Goal: Information Seeking & Learning: Learn about a topic

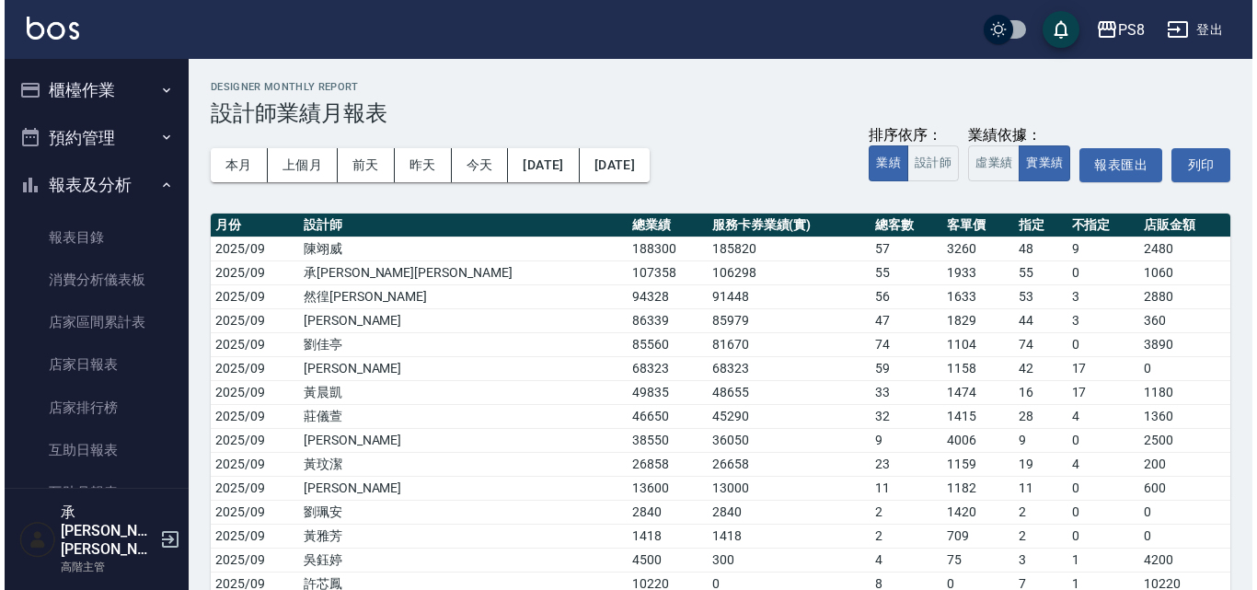
scroll to position [552, 0]
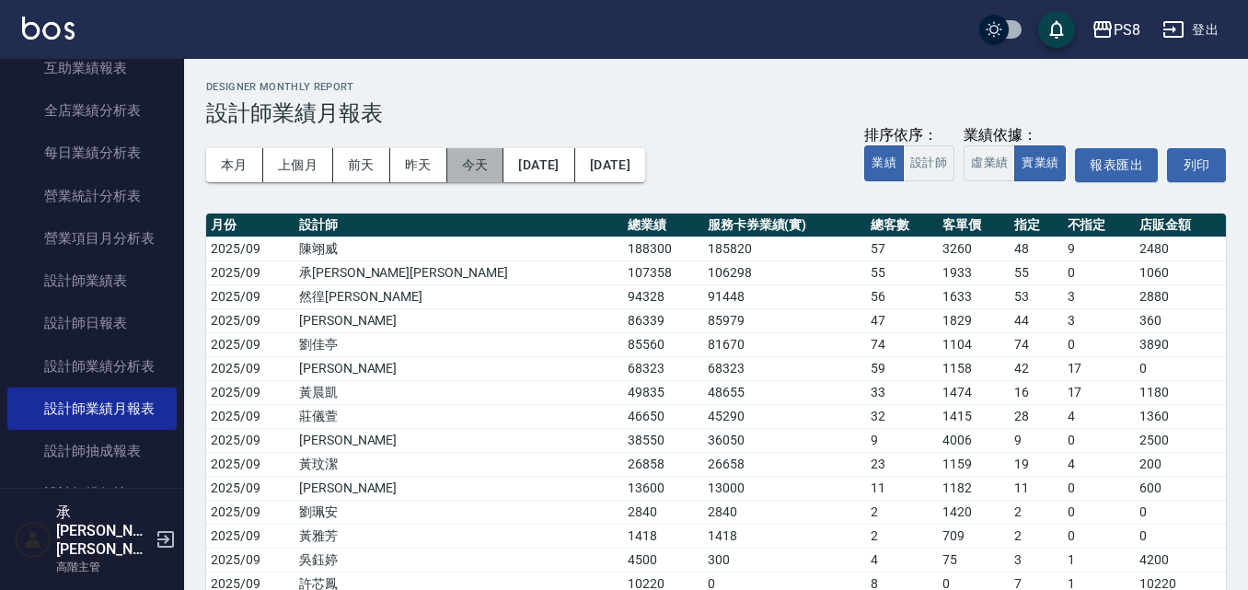
click at [477, 166] on button "今天" at bounding box center [475, 165] width 57 height 34
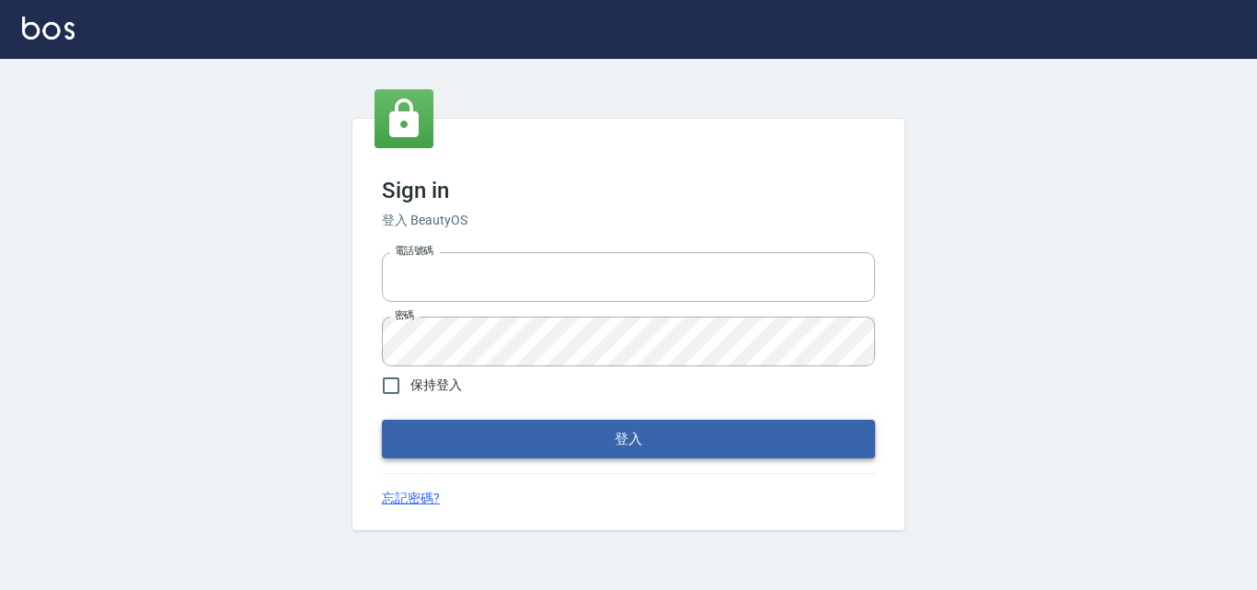
type input "0938215660"
click at [479, 424] on button "登入" at bounding box center [628, 439] width 493 height 39
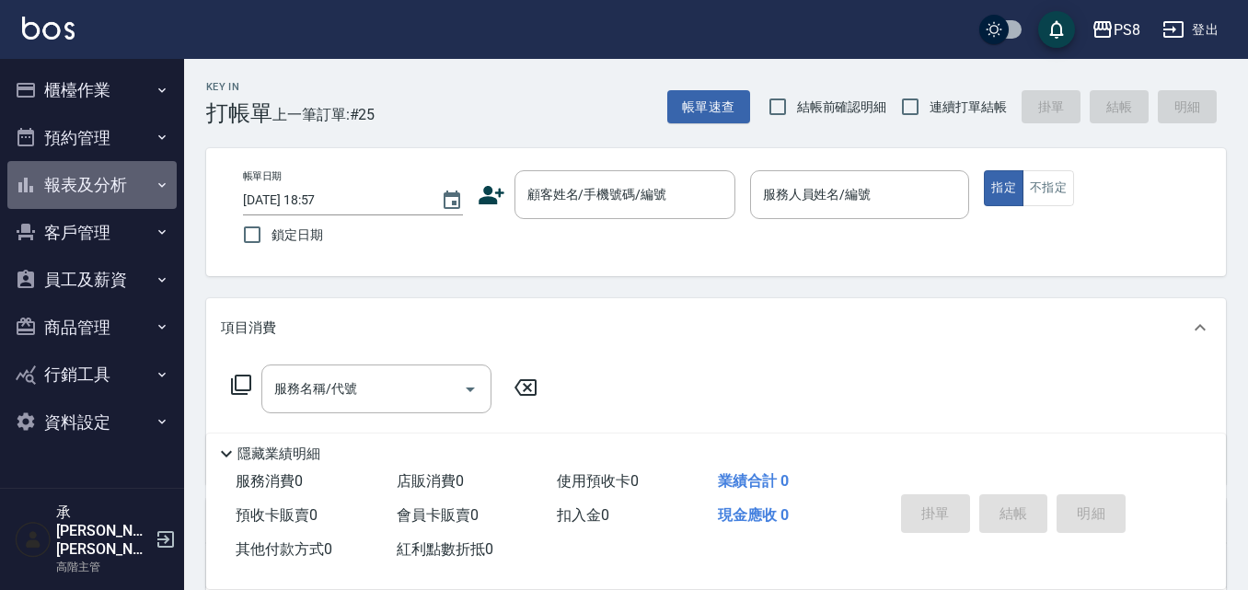
click at [107, 185] on button "報表及分析" at bounding box center [91, 185] width 169 height 48
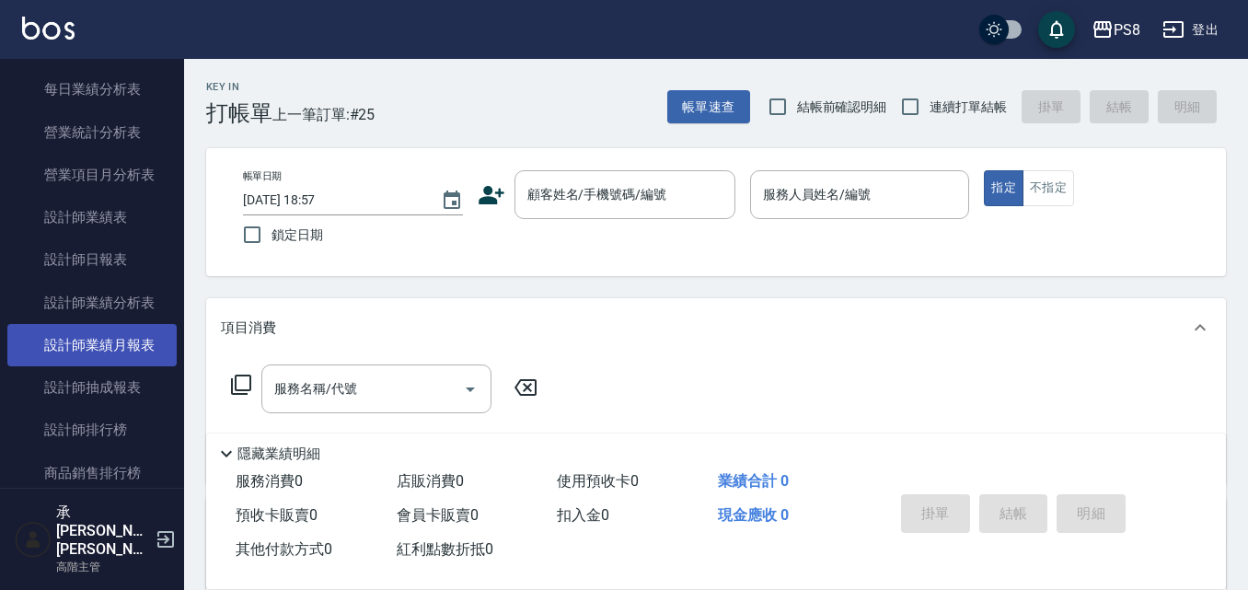
scroll to position [644, 0]
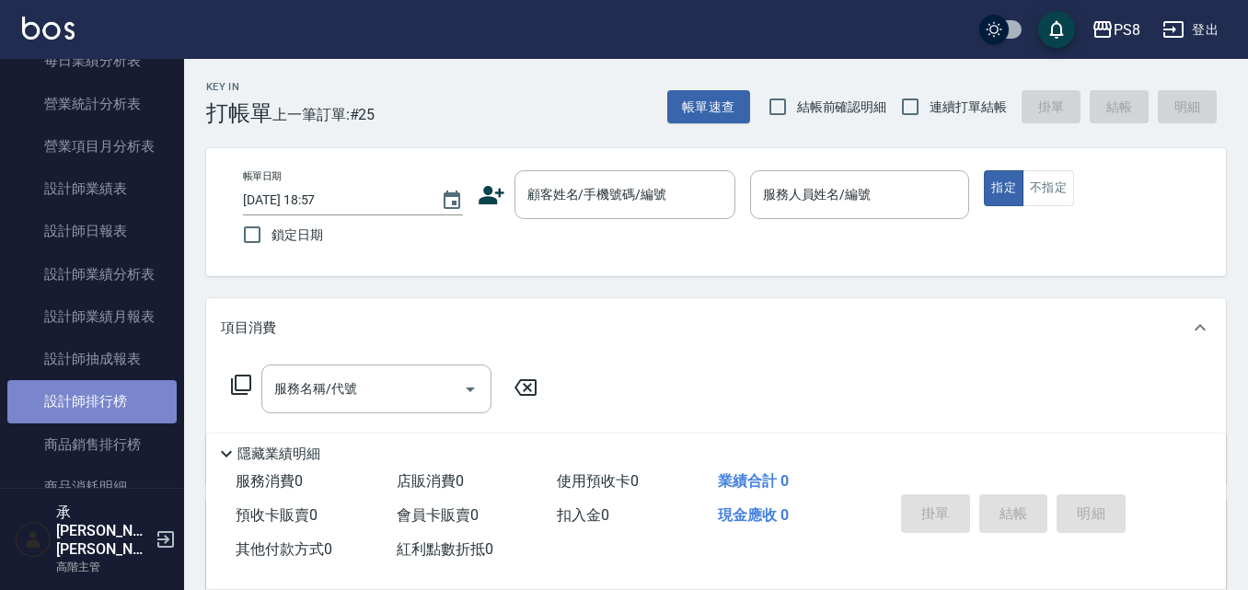
click at [108, 383] on link "設計師排行榜" at bounding box center [91, 401] width 169 height 42
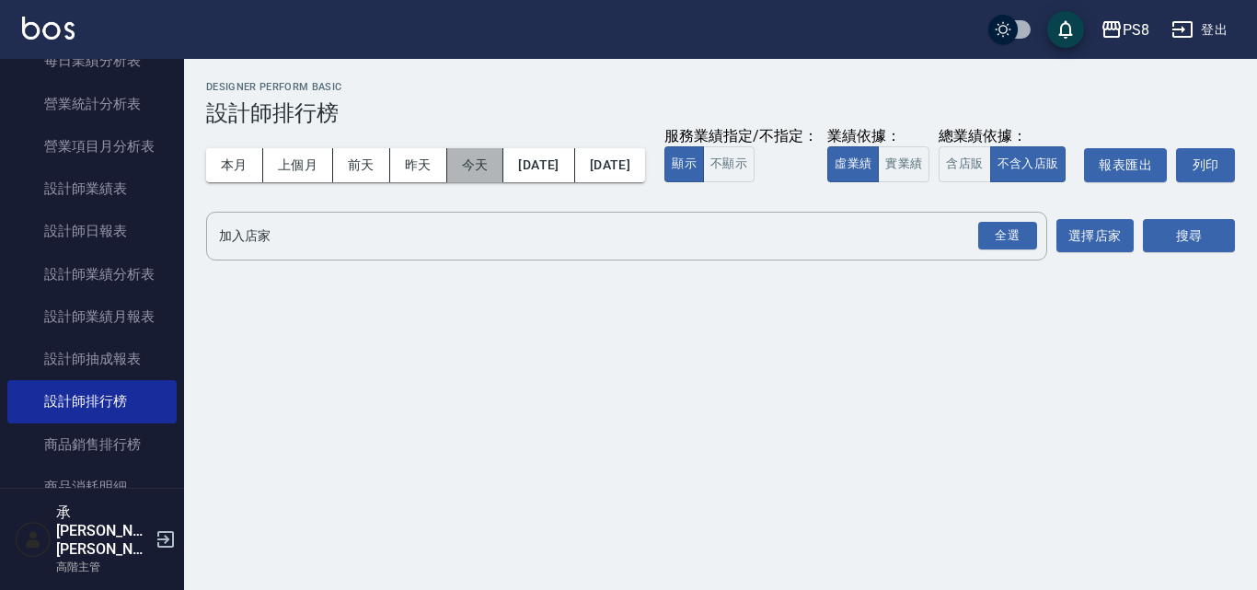
click at [492, 167] on button "今天" at bounding box center [475, 165] width 57 height 34
click at [878, 182] on button "實業績" at bounding box center [904, 164] width 52 height 36
click at [1010, 250] on div "全選" at bounding box center [1007, 236] width 59 height 29
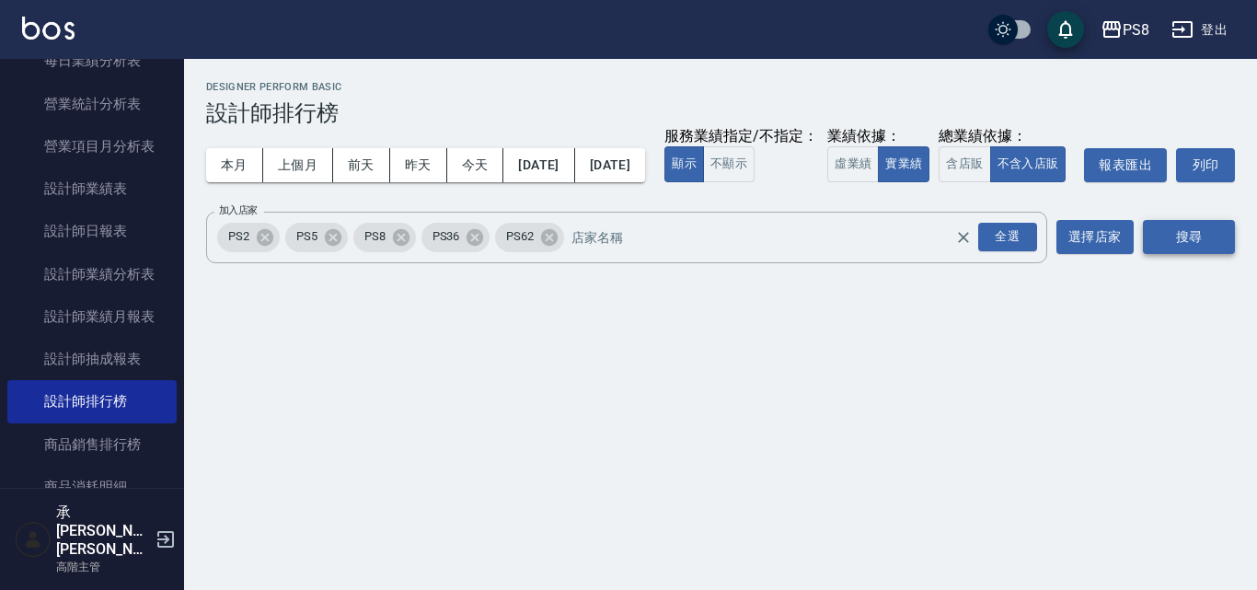
click at [1210, 254] on button "搜尋" at bounding box center [1189, 237] width 92 height 34
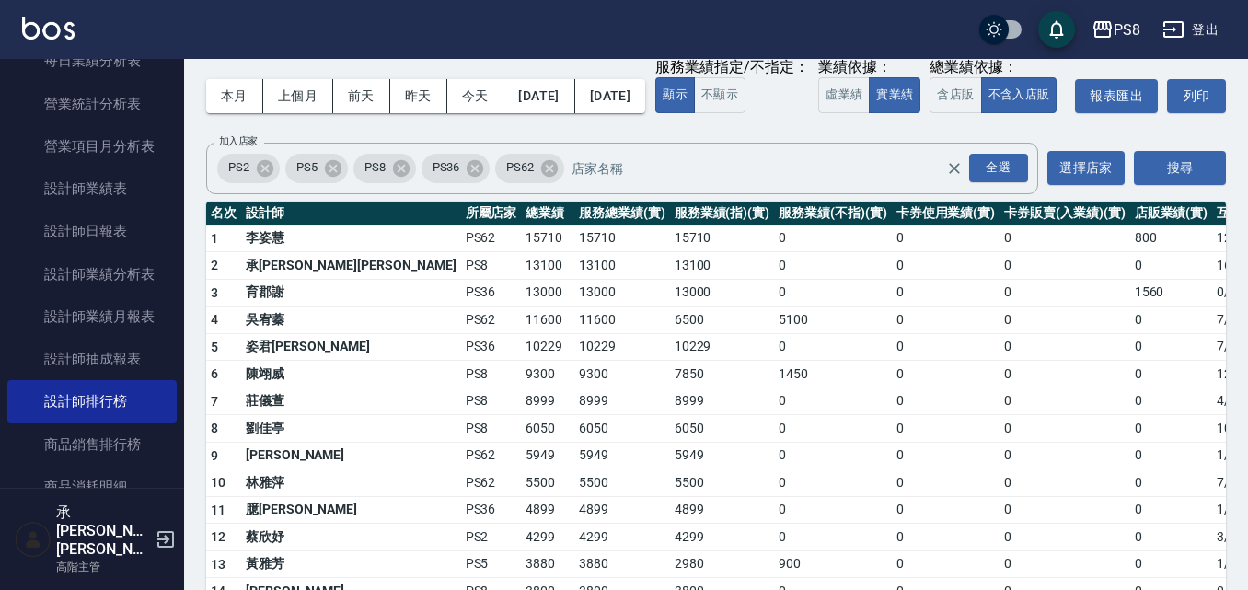
scroll to position [92, 0]
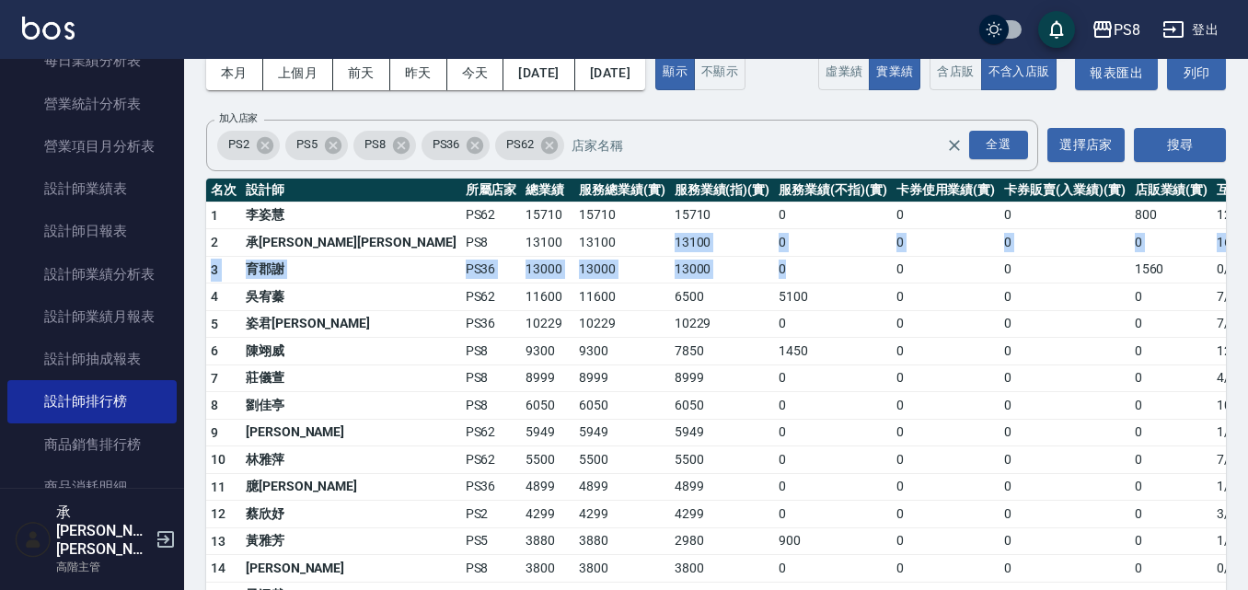
drag, startPoint x: 523, startPoint y: 282, endPoint x: 663, endPoint y: 294, distance: 140.4
click at [663, 294] on tbody "1 李姿慧 PS62 15710 15710 15710 0 0 0 800 12 / 0 2 承彧蔡 PS8 13100 13100 13100 0 0 0…" at bounding box center [772, 566] width 1132 height 730
click at [774, 283] on td "0" at bounding box center [832, 270] width 117 height 28
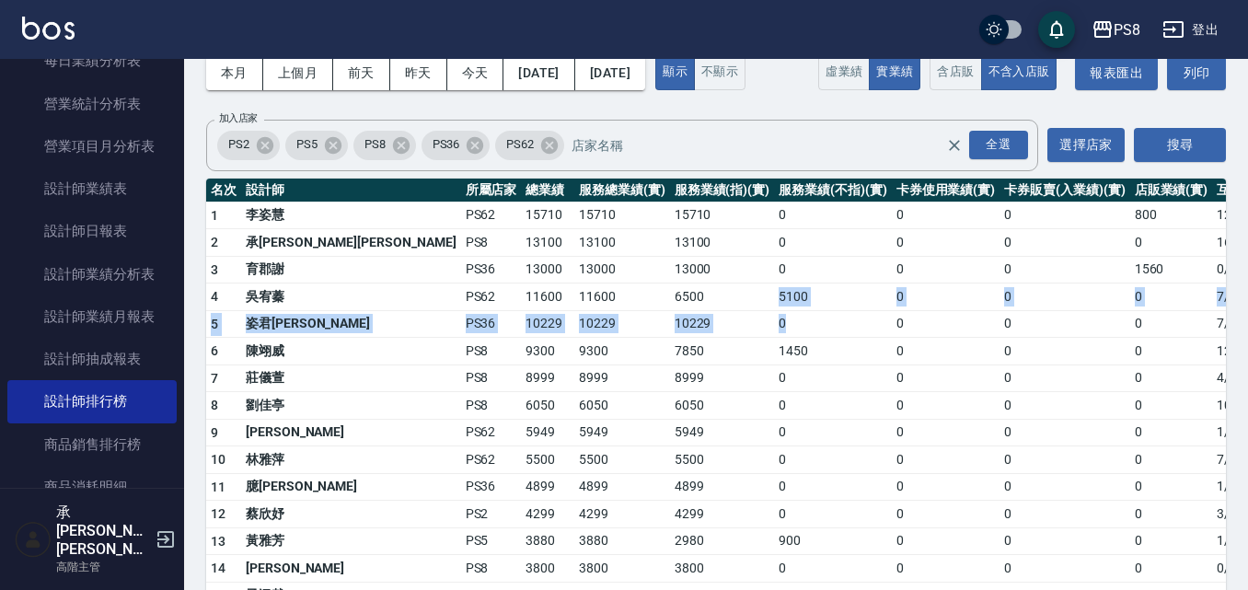
drag, startPoint x: 602, startPoint y: 334, endPoint x: 730, endPoint y: 348, distance: 129.5
click at [730, 348] on tbody "1 李姿慧 PS62 15710 15710 15710 0 0 0 800 12 / 0 2 承彧蔡 PS8 13100 13100 13100 0 0 0…" at bounding box center [772, 566] width 1132 height 730
click at [774, 338] on td "0" at bounding box center [832, 324] width 117 height 28
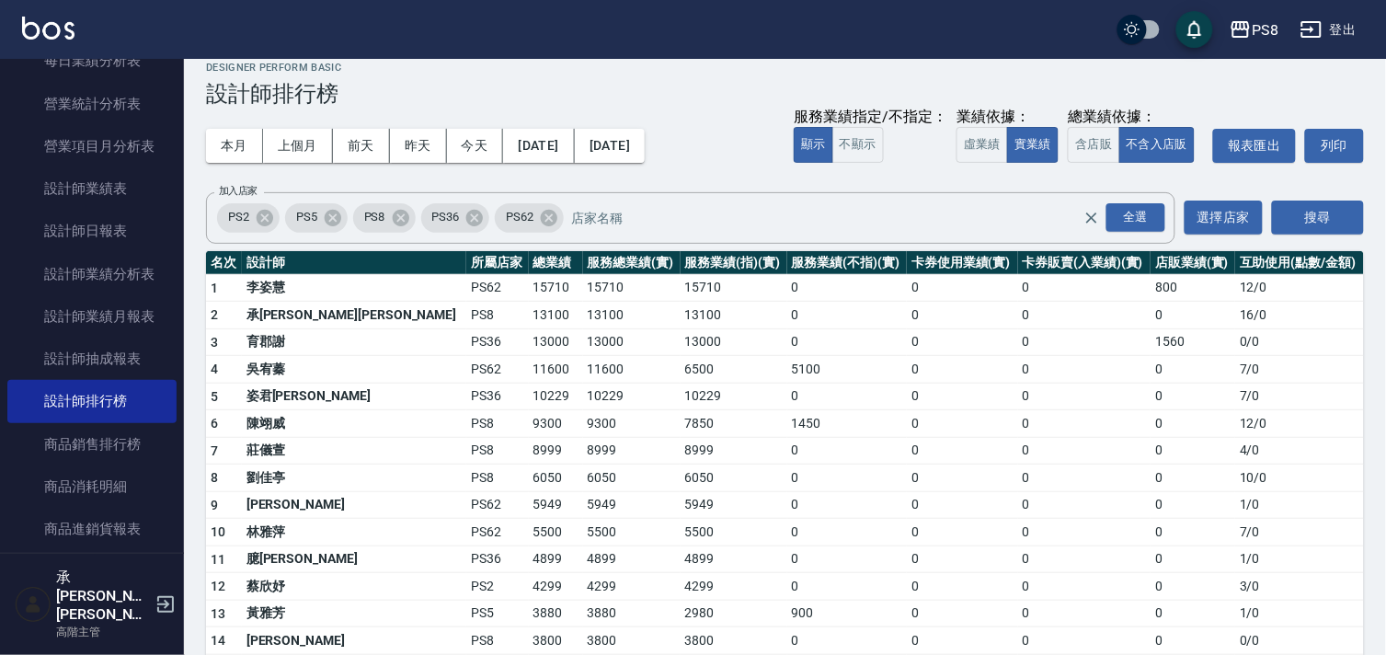
scroll to position [0, 0]
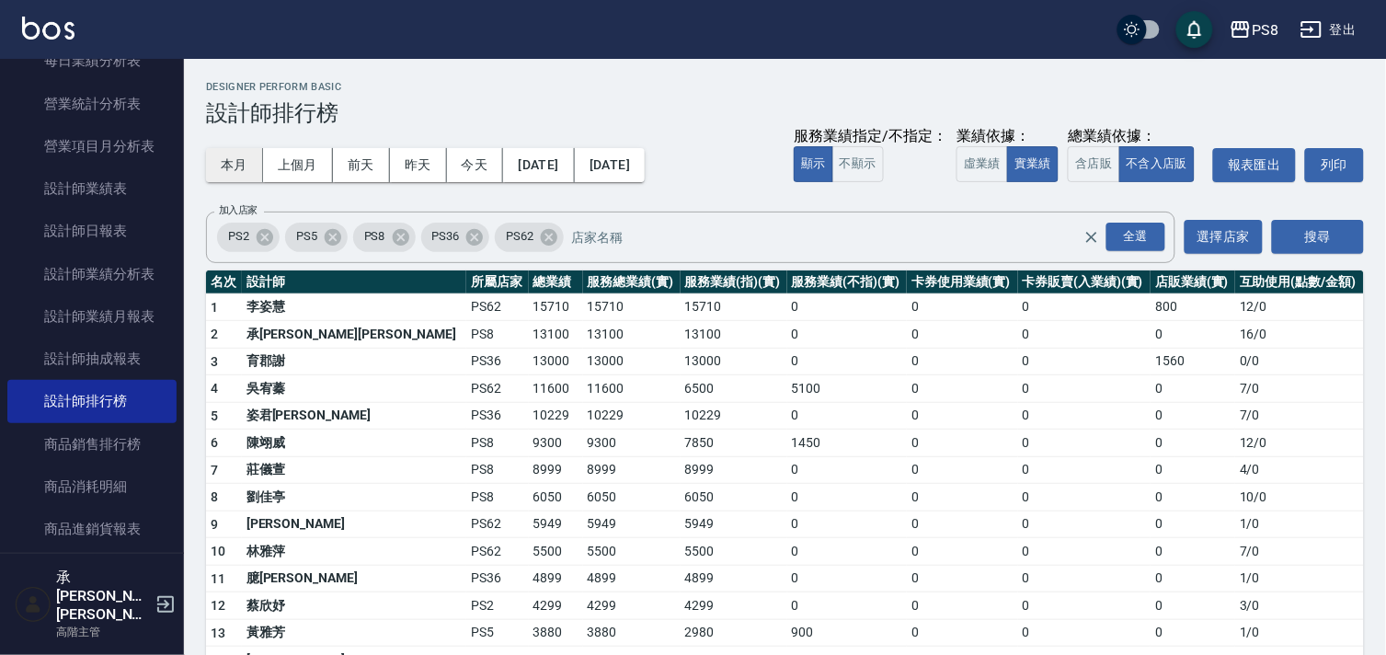
click at [230, 162] on button "本月" at bounding box center [234, 165] width 57 height 34
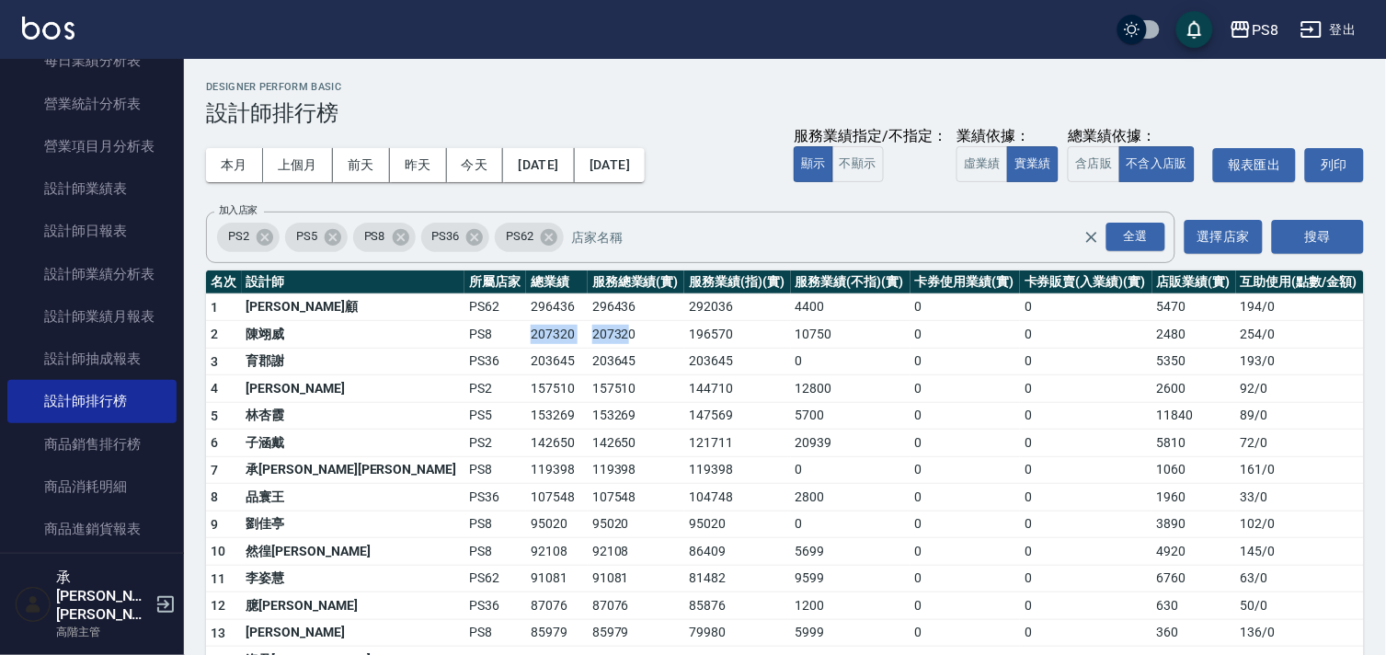
drag, startPoint x: 351, startPoint y: 326, endPoint x: 492, endPoint y: 344, distance: 142.9
click at [492, 344] on tr "2 陳翊威 PS8 207320 207320 196570 10750 0 0 2480 254 / 0" at bounding box center [785, 335] width 1158 height 28
click at [588, 344] on td "207320" at bounding box center [636, 335] width 97 height 28
drag, startPoint x: 417, startPoint y: 362, endPoint x: 538, endPoint y: 362, distance: 121.4
click at [538, 362] on tr "3 育郡謝 PS36 203645 203645 203645 0 0 0 5350 193 / 0" at bounding box center [785, 362] width 1158 height 28
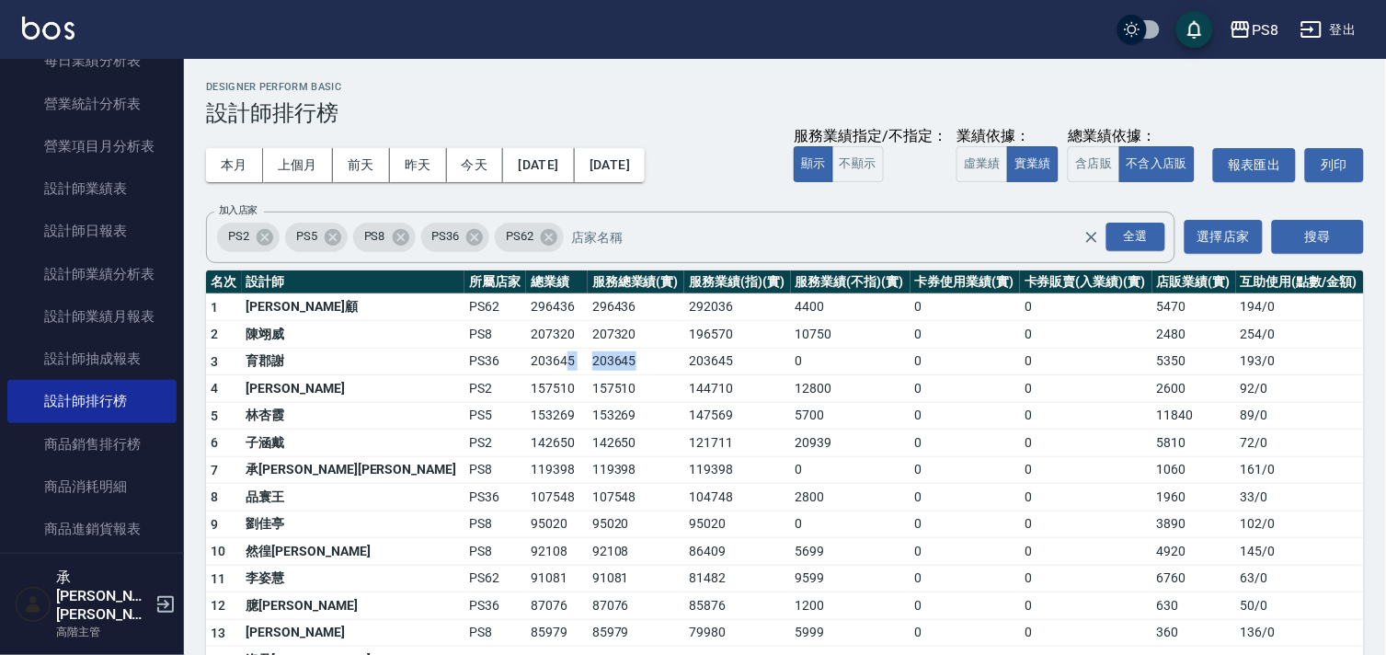
click at [588, 362] on td "203645" at bounding box center [636, 362] width 97 height 28
drag, startPoint x: 431, startPoint y: 466, endPoint x: 517, endPoint y: 472, distance: 86.7
click at [517, 472] on tr "7 承彧蔡 PS8 119398 119398 119398 0 0 0 1060 161 / 0" at bounding box center [785, 470] width 1158 height 28
click at [588, 472] on td "119398" at bounding box center [636, 470] width 97 height 28
drag, startPoint x: 521, startPoint y: 470, endPoint x: 626, endPoint y: 476, distance: 105.0
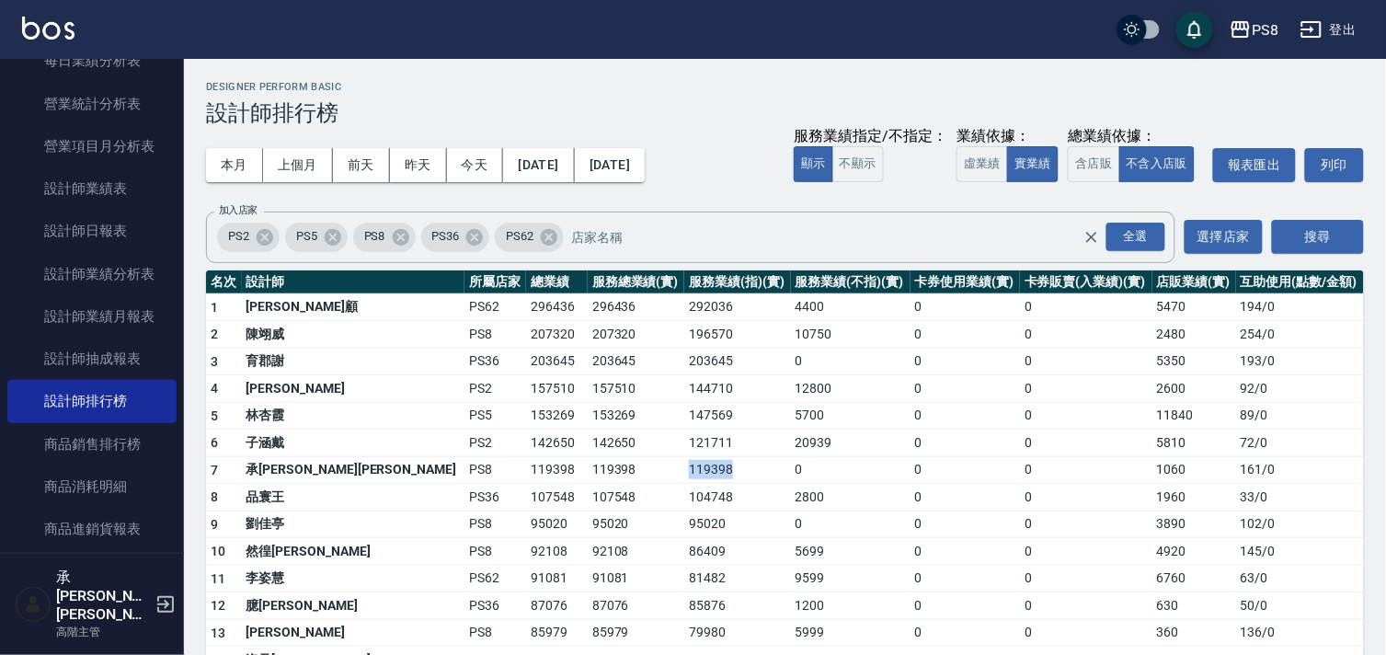
click at [626, 476] on tr "7 承彧蔡 PS8 119398 119398 119398 0 0 0 1060 161 / 0" at bounding box center [785, 470] width 1158 height 28
click at [684, 476] on td "119398" at bounding box center [737, 470] width 106 height 28
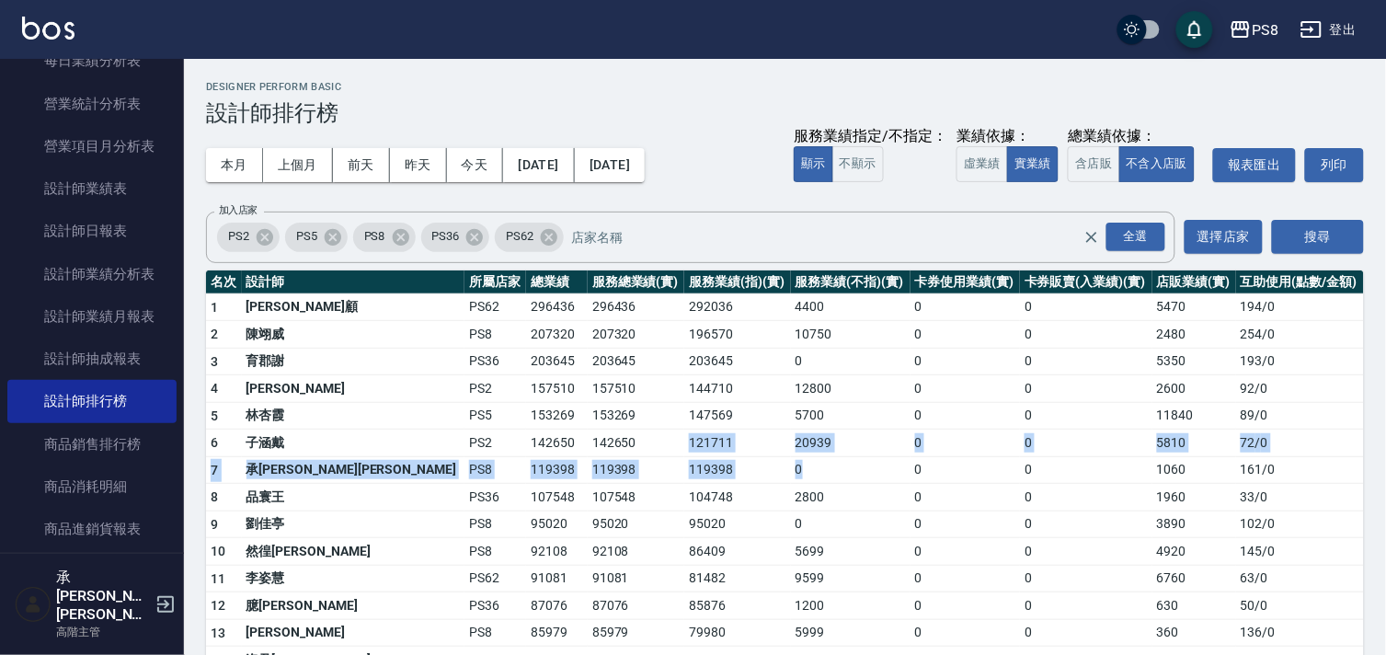
drag, startPoint x: 562, startPoint y: 446, endPoint x: 776, endPoint y: 457, distance: 213.7
click at [791, 457] on td "0" at bounding box center [851, 470] width 120 height 28
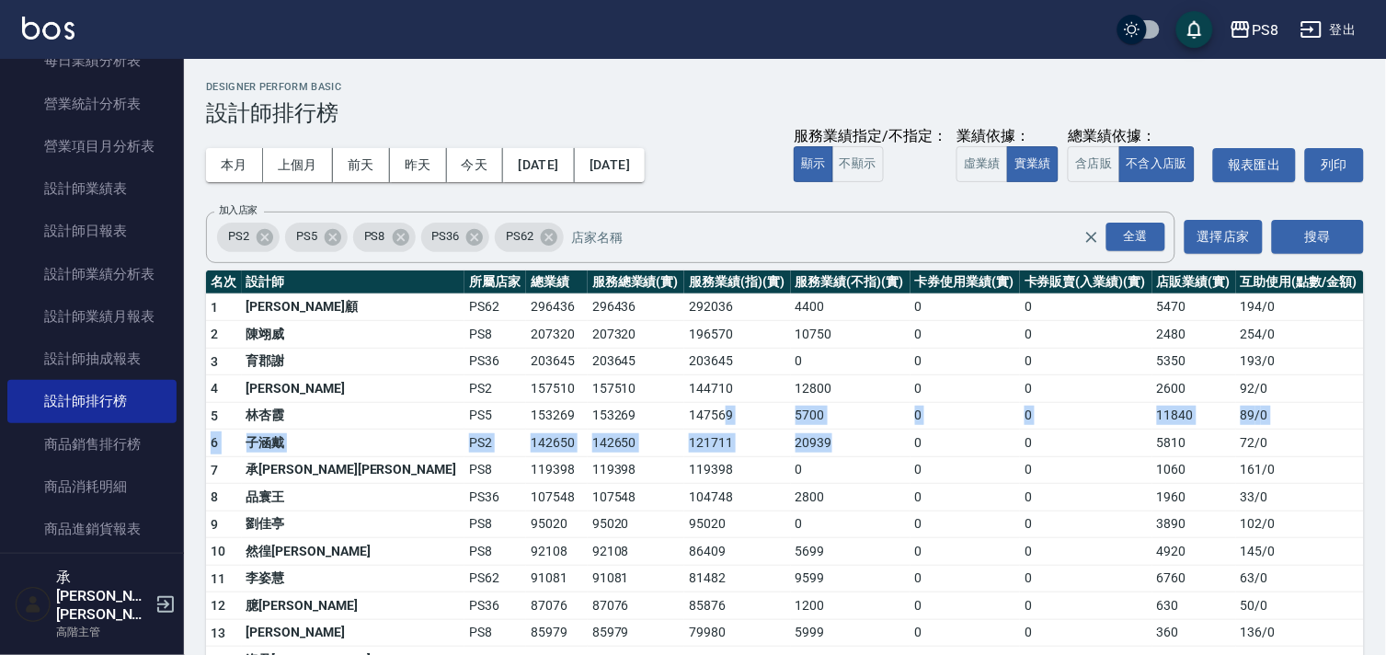
drag, startPoint x: 733, startPoint y: 437, endPoint x: 604, endPoint y: 419, distance: 131.0
click at [684, 430] on td "121711" at bounding box center [737, 444] width 106 height 28
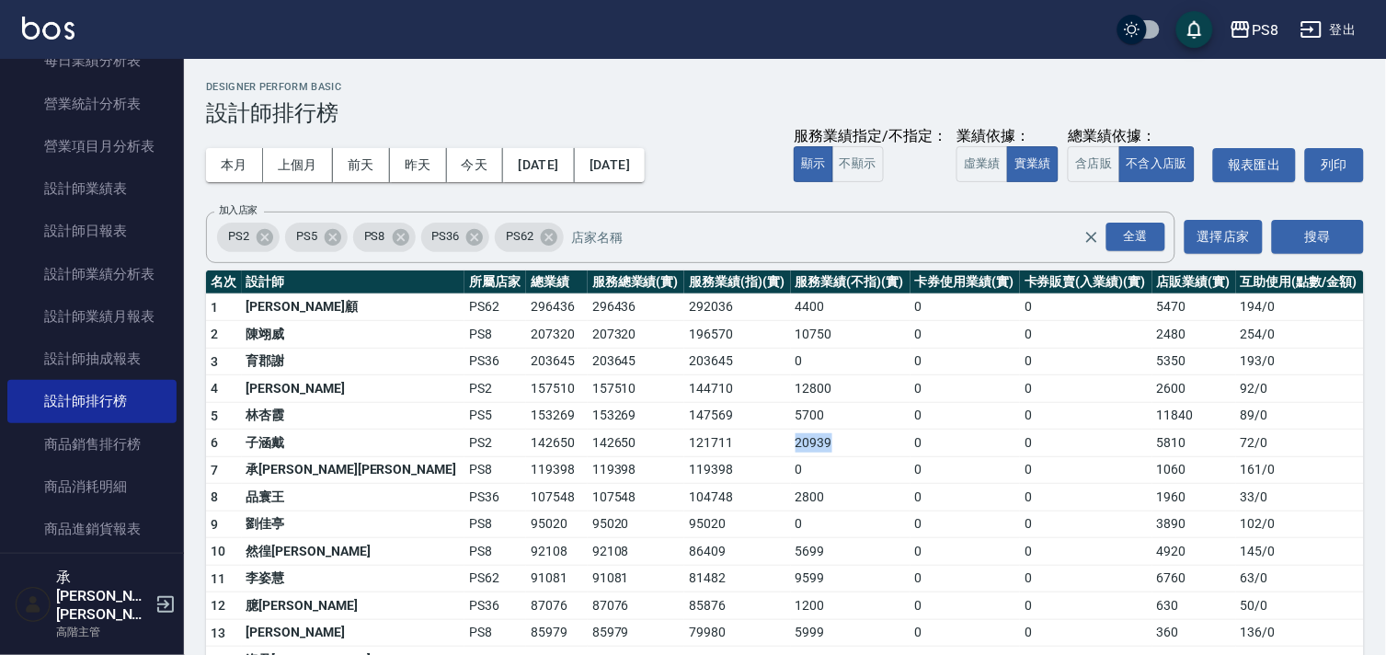
drag, startPoint x: 661, startPoint y: 440, endPoint x: 776, endPoint y: 452, distance: 115.6
click at [776, 452] on tr "6 子涵戴 PS2 142650 142650 121711 20939 0 0 5810 72 / 0" at bounding box center [785, 444] width 1158 height 28
click at [791, 452] on td "20939" at bounding box center [851, 444] width 120 height 28
click at [227, 167] on button "本月" at bounding box center [234, 165] width 57 height 34
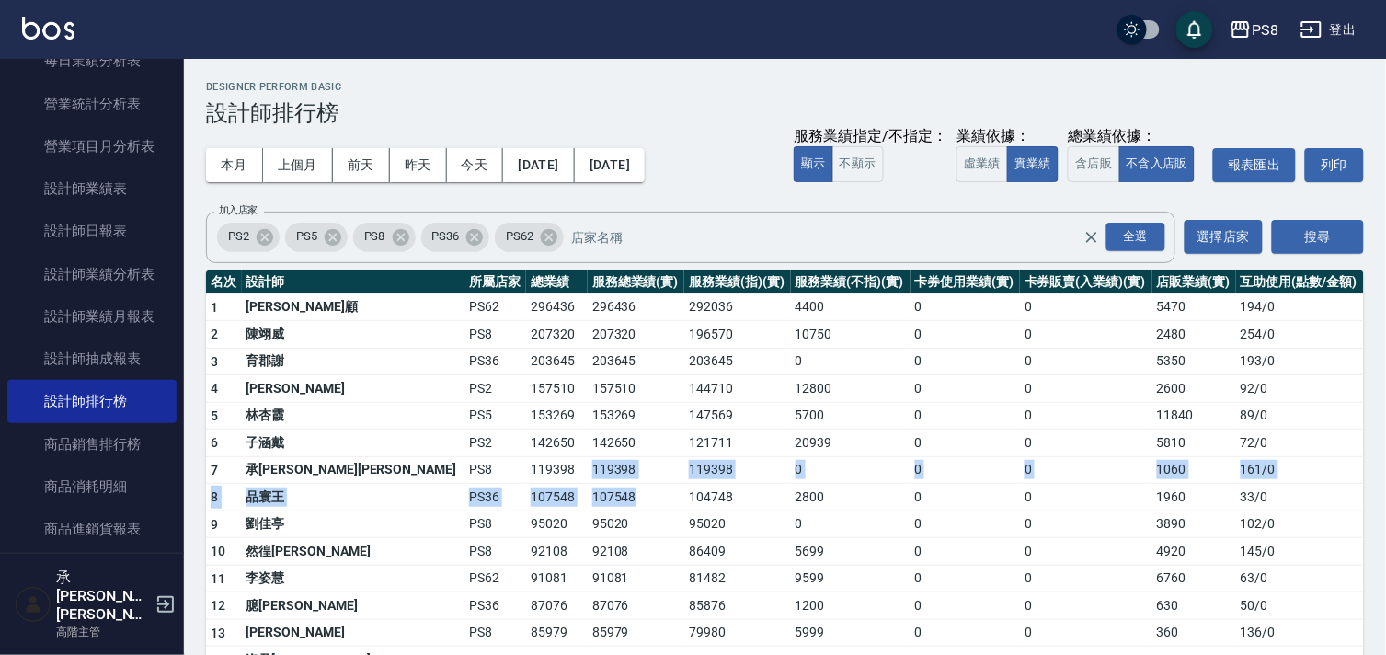
drag, startPoint x: 455, startPoint y: 473, endPoint x: 544, endPoint y: 486, distance: 89.3
click at [588, 486] on td "107548" at bounding box center [636, 498] width 97 height 28
